Goal: Find specific page/section: Find specific page/section

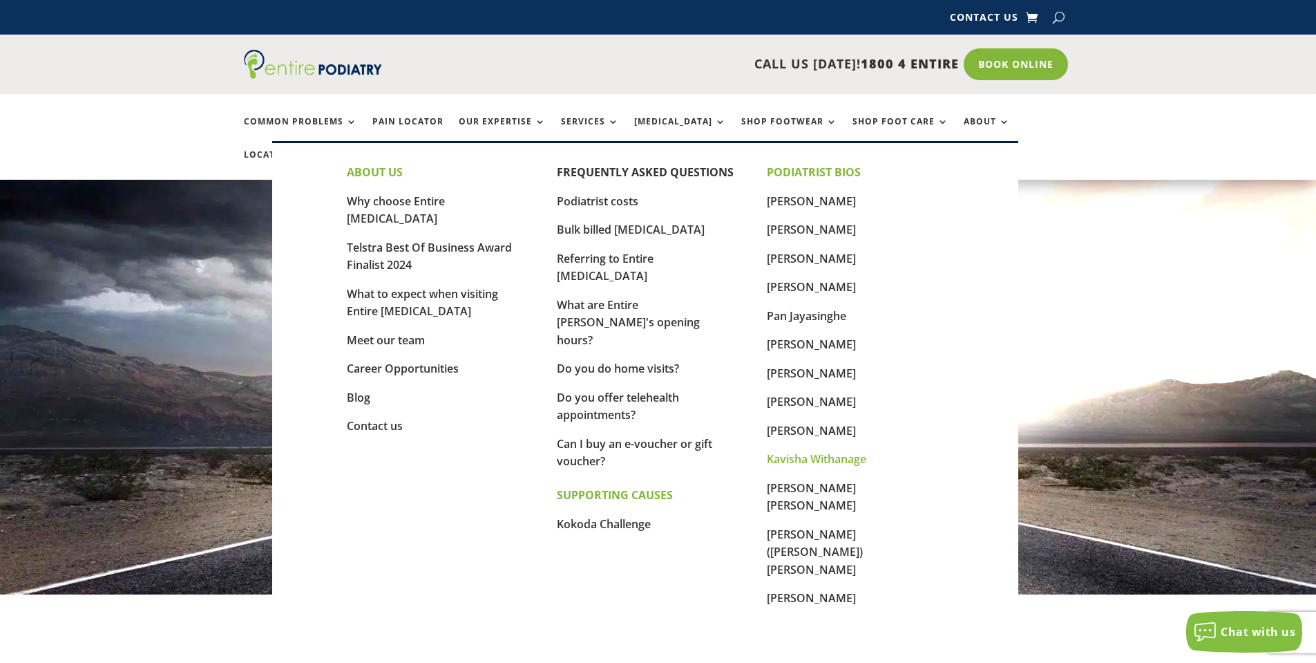
click at [808, 461] on link "Kavisha Withanage" at bounding box center [816, 458] width 99 height 15
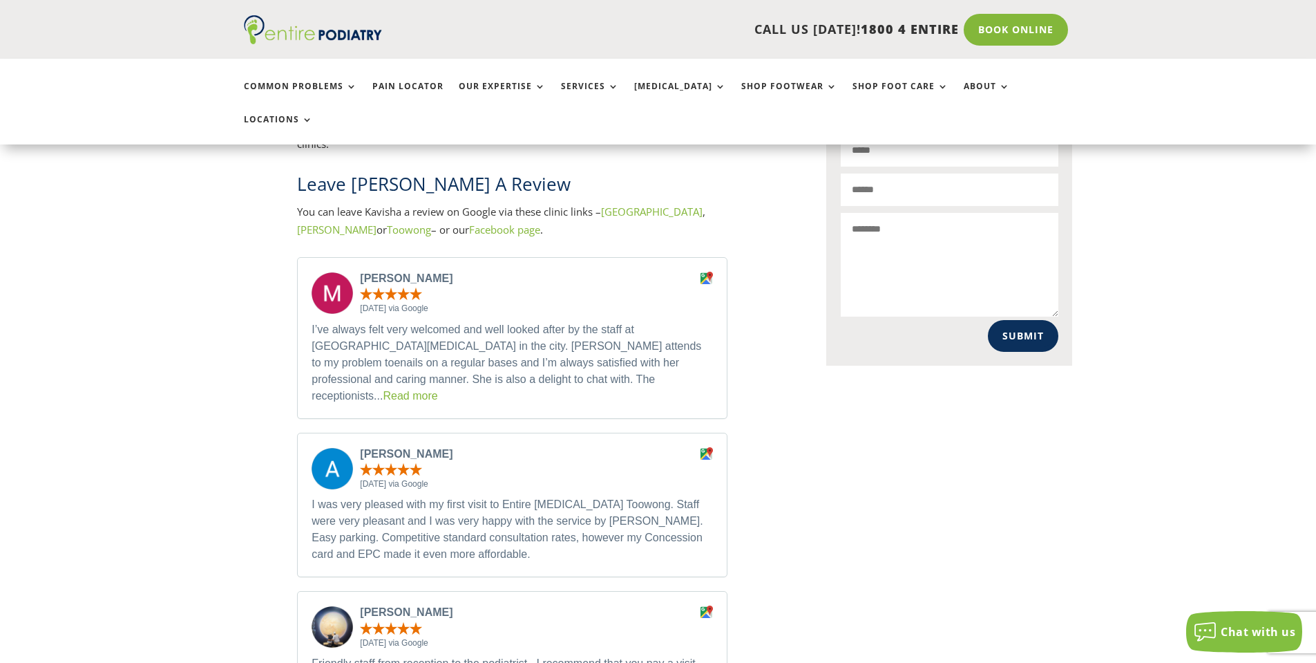
scroll to position [940, 0]
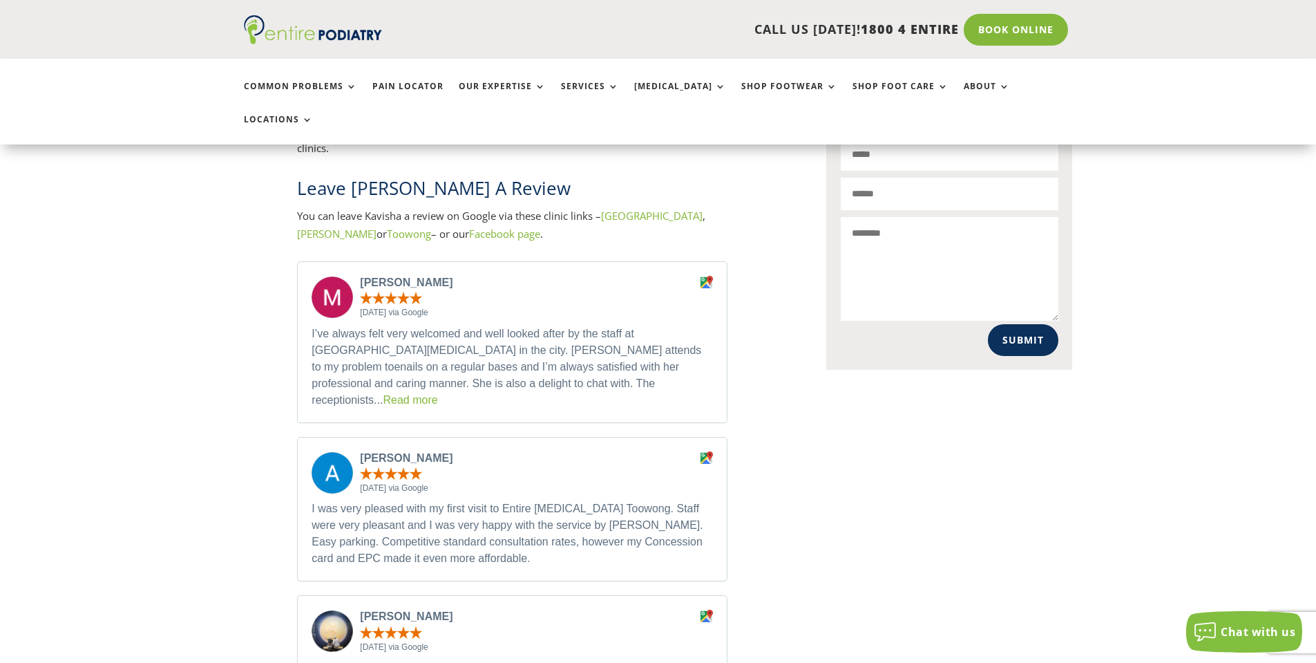
click at [437, 394] on link "Read more" at bounding box center [410, 400] width 55 height 12
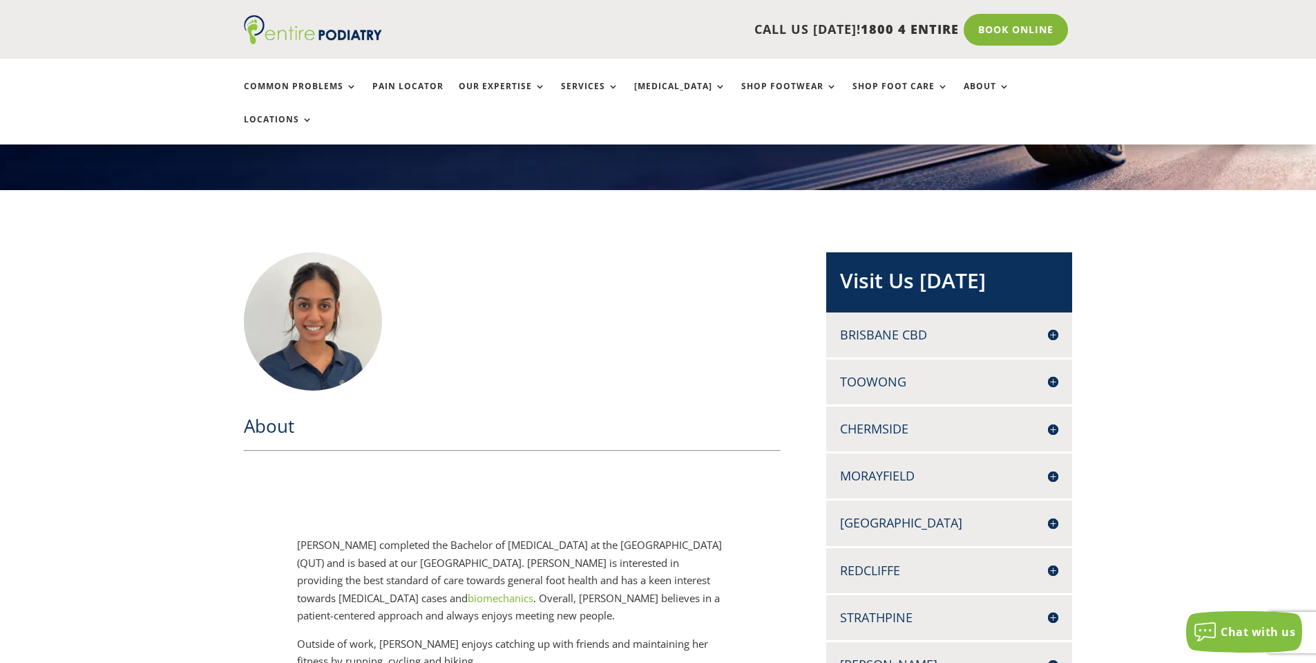
scroll to position [211, 0]
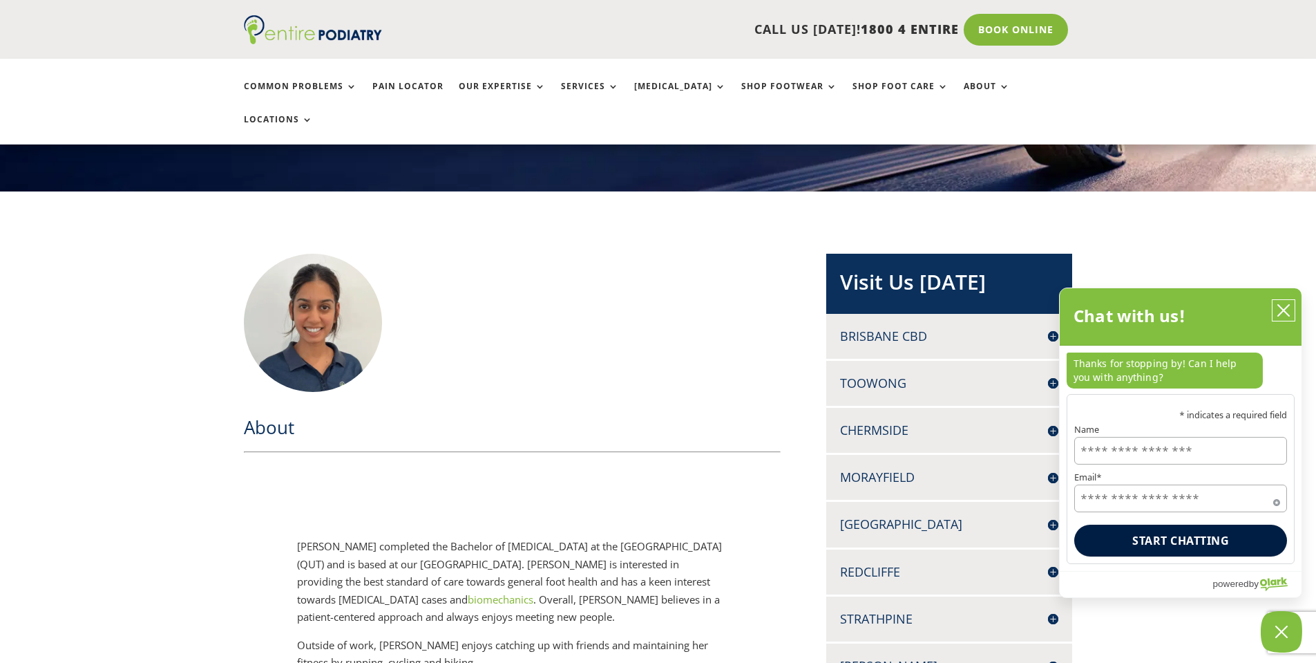
click at [1282, 304] on icon "close chatbox" at bounding box center [1284, 310] width 14 height 14
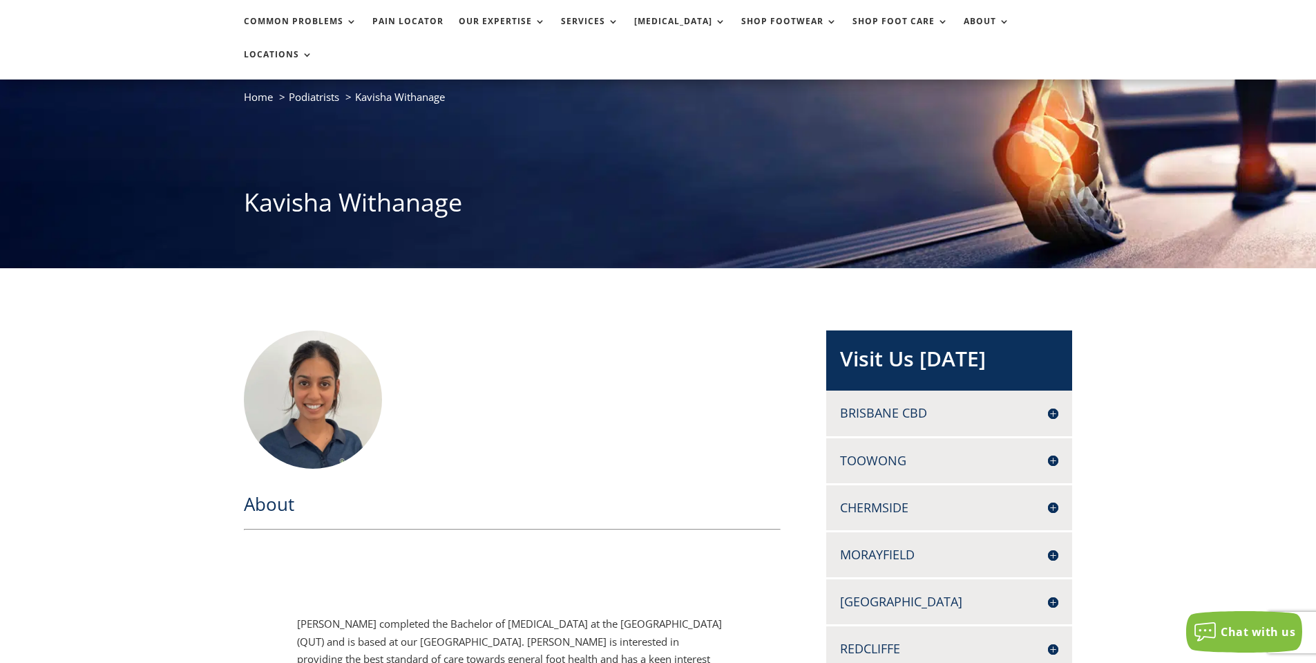
scroll to position [0, 0]
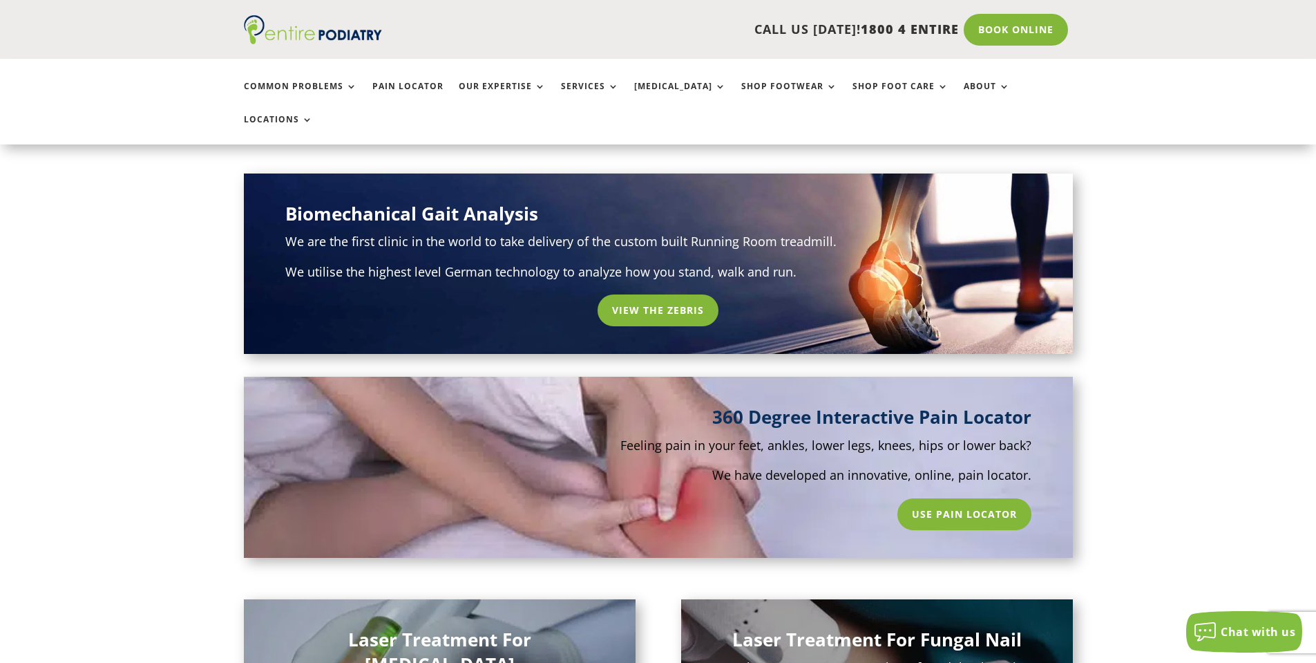
scroll to position [770, 0]
